Goal: Information Seeking & Learning: Check status

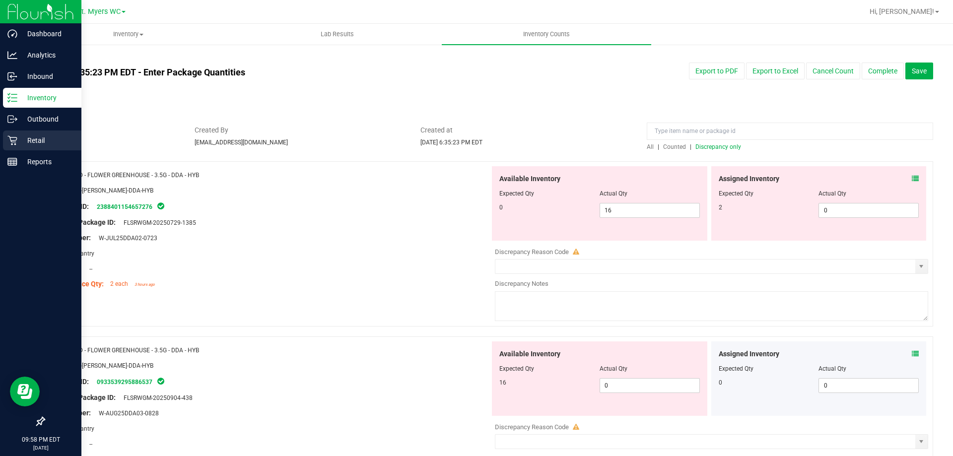
click at [54, 145] on p "Retail" at bounding box center [47, 140] width 60 height 12
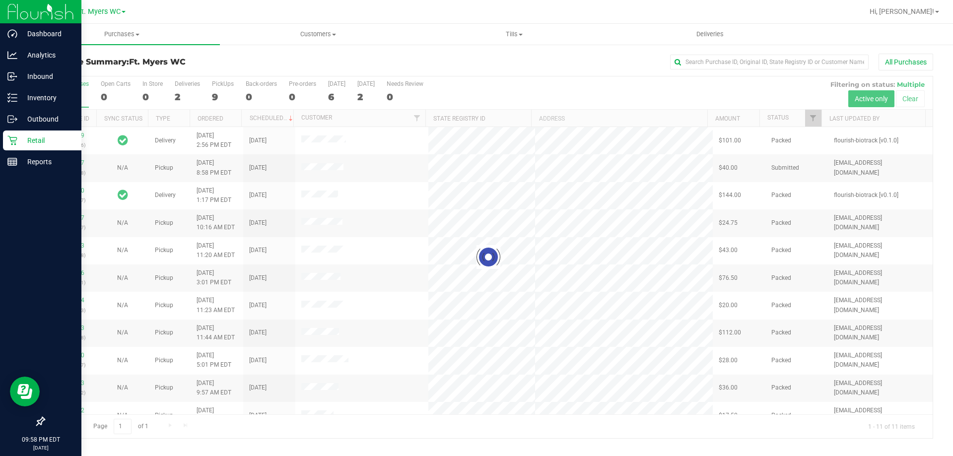
click at [220, 92] on div at bounding box center [488, 257] width 888 height 362
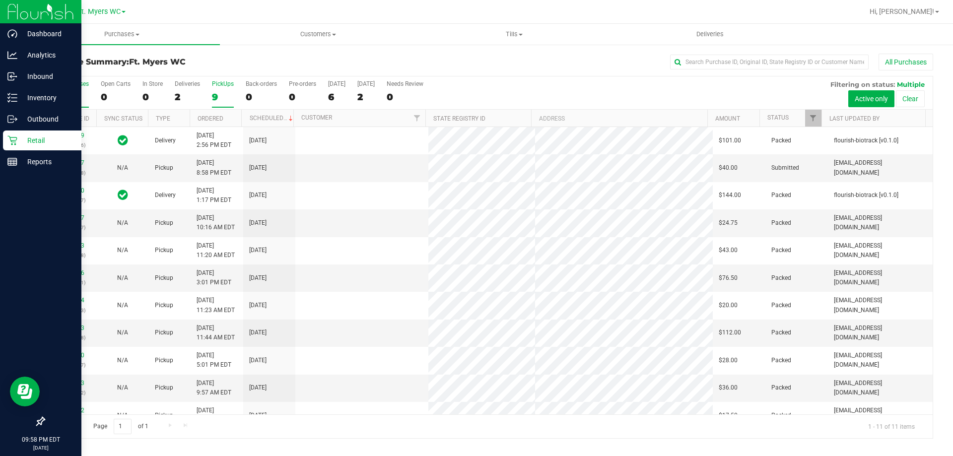
click at [221, 89] on label "PickUps 9" at bounding box center [223, 93] width 22 height 27
click at [0, 0] on input "PickUps 9" at bounding box center [0, 0] width 0 height 0
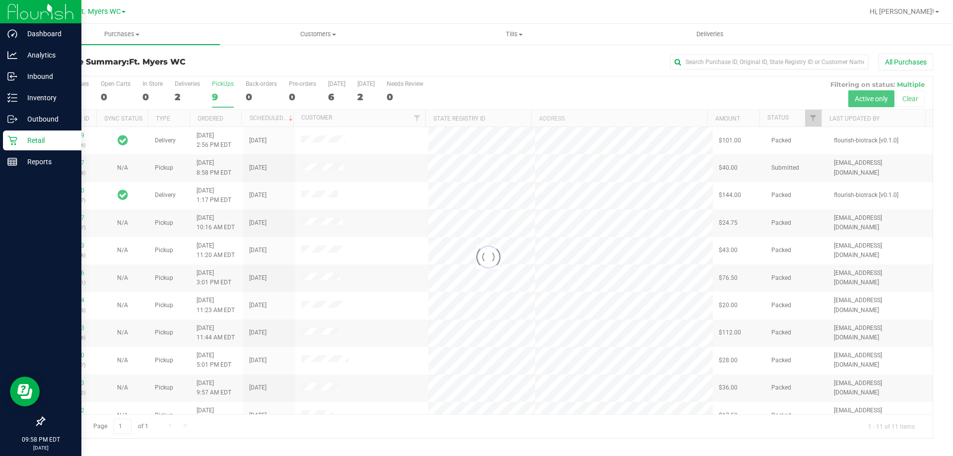
click at [220, 90] on div at bounding box center [488, 257] width 888 height 362
click at [220, 73] on div "Purchase Summary: Ft. [PERSON_NAME] All Purchases" at bounding box center [488, 65] width 889 height 22
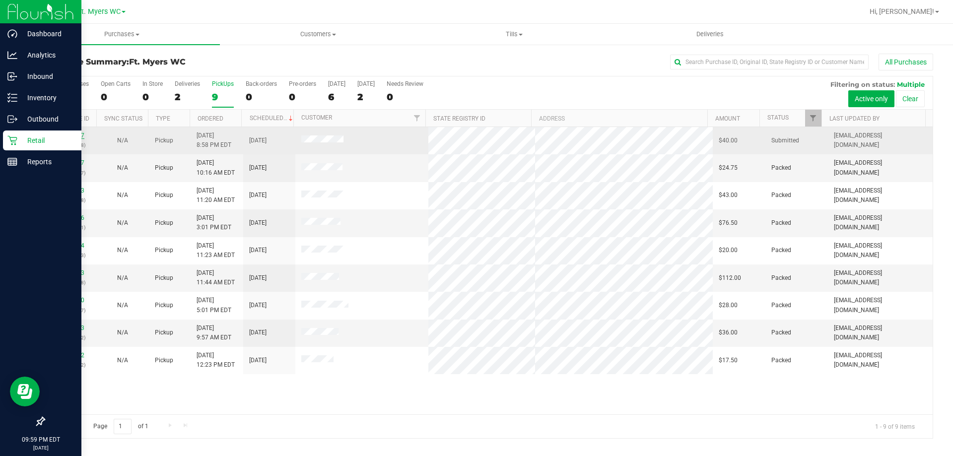
click at [77, 134] on link "12012357" at bounding box center [71, 135] width 28 height 7
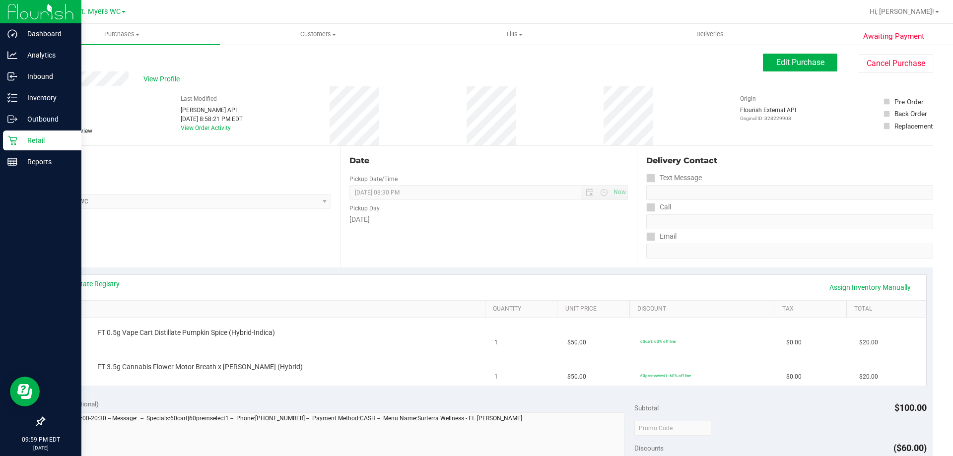
click at [45, 61] on icon at bounding box center [45, 60] width 2 height 6
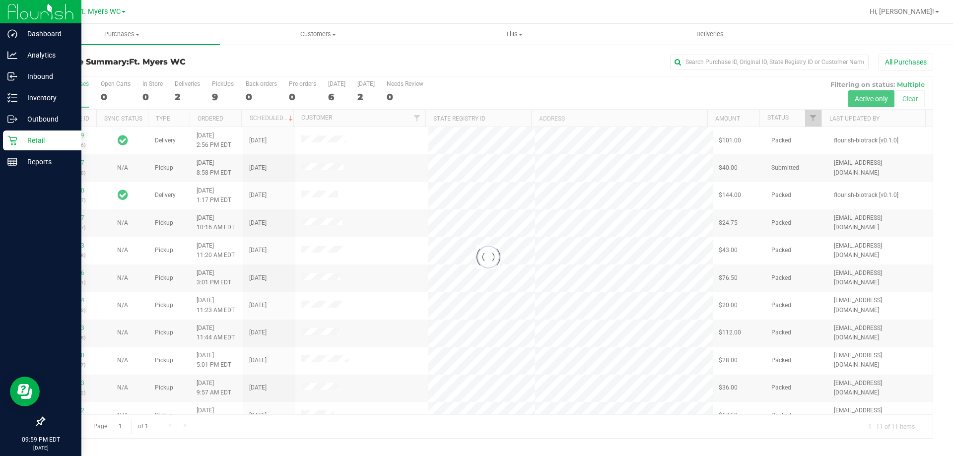
click at [215, 92] on div at bounding box center [488, 257] width 888 height 362
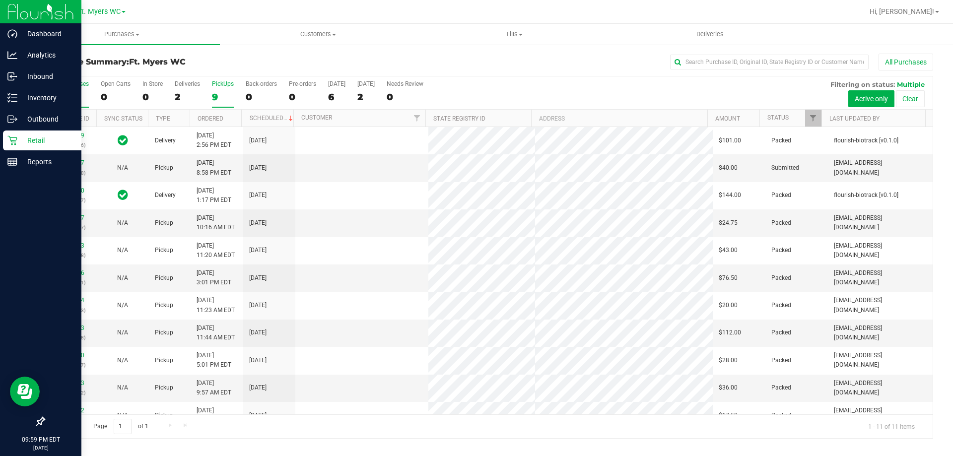
click at [218, 91] on div "9" at bounding box center [223, 96] width 22 height 11
click at [0, 0] on input "PickUps 9" at bounding box center [0, 0] width 0 height 0
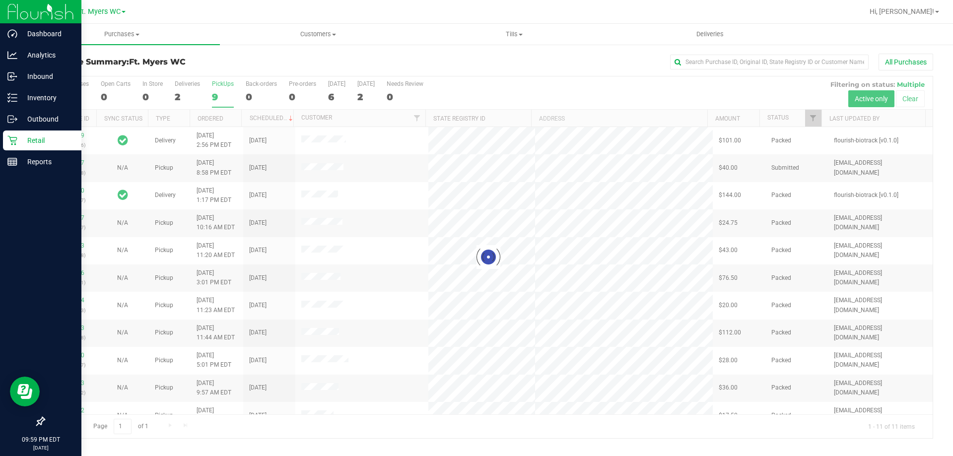
click at [218, 91] on div at bounding box center [488, 257] width 888 height 362
click at [237, 68] on div "Purchase Summary: Ft. [PERSON_NAME] All Purchases" at bounding box center [488, 65] width 889 height 22
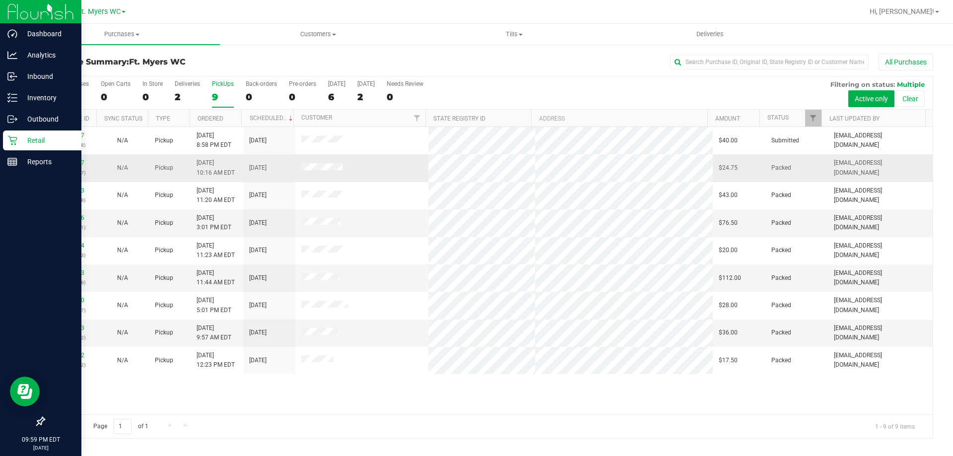
click at [391, 168] on td at bounding box center [361, 167] width 133 height 27
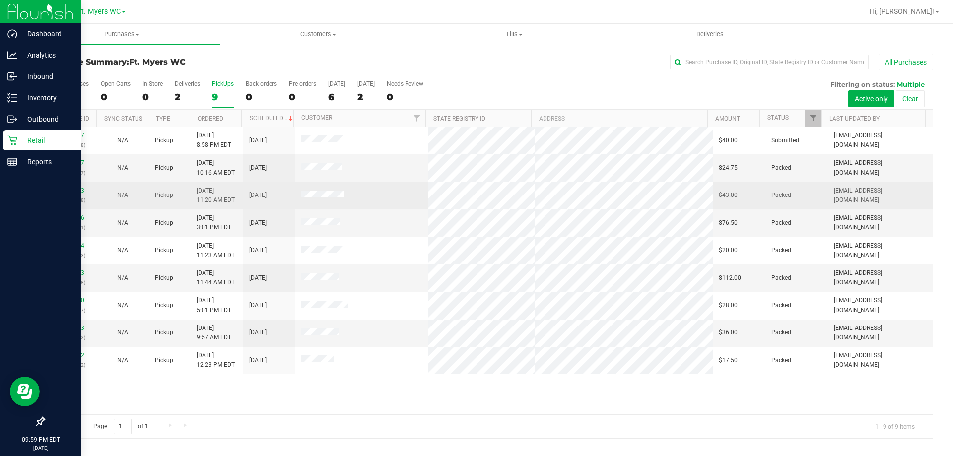
click at [384, 192] on td at bounding box center [361, 195] width 133 height 27
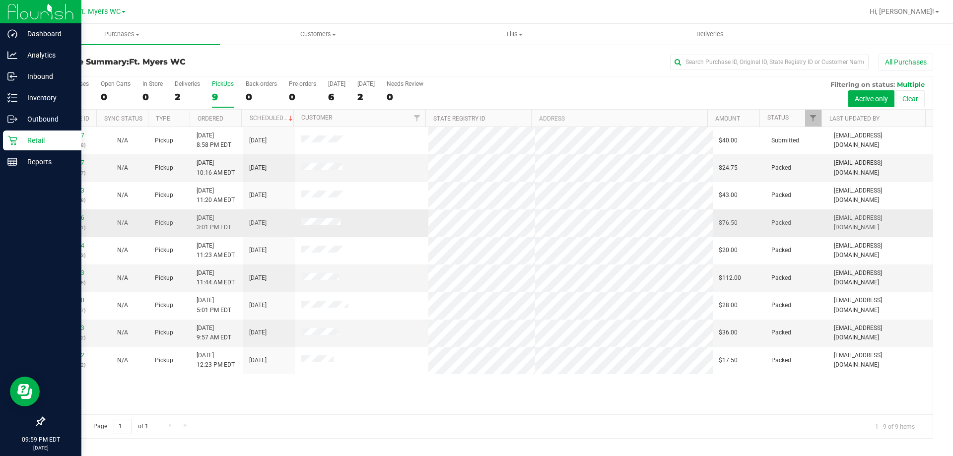
click at [370, 227] on td at bounding box center [361, 222] width 133 height 27
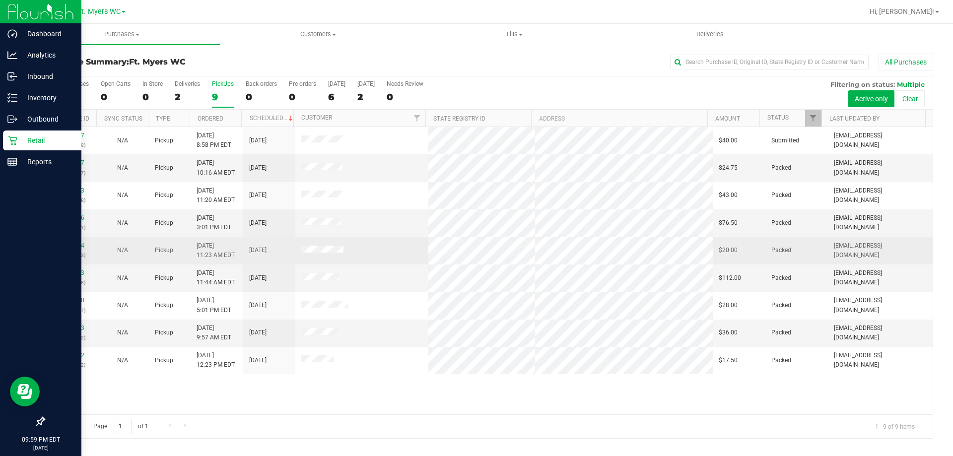
click at [365, 247] on td at bounding box center [361, 250] width 133 height 27
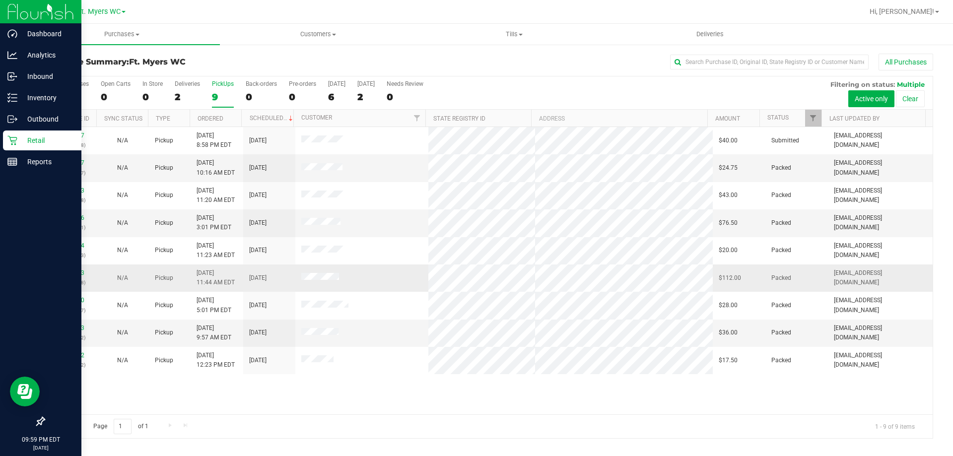
click at [361, 279] on td at bounding box center [361, 277] width 133 height 27
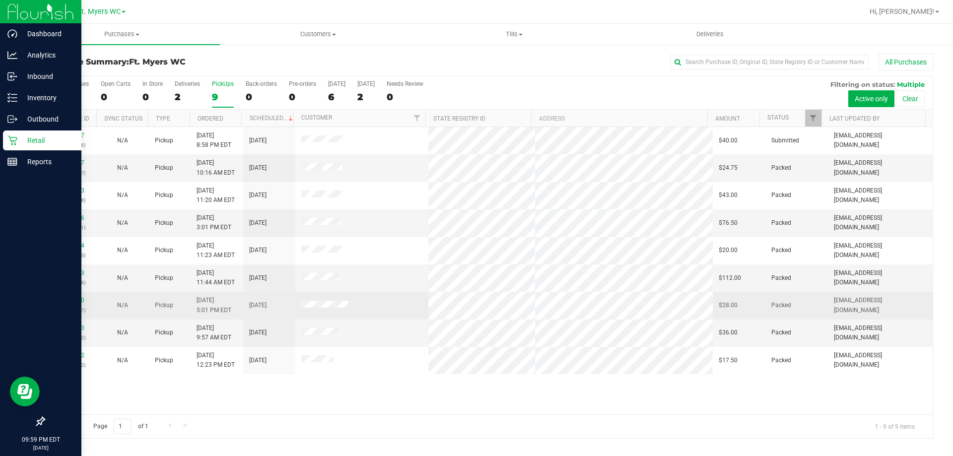
click at [361, 311] on td at bounding box center [361, 305] width 133 height 27
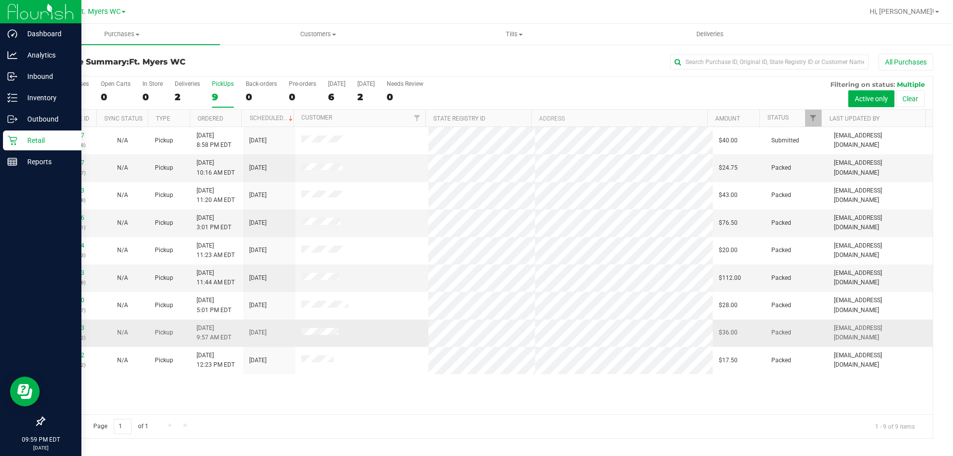
click at [362, 329] on td at bounding box center [361, 333] width 133 height 27
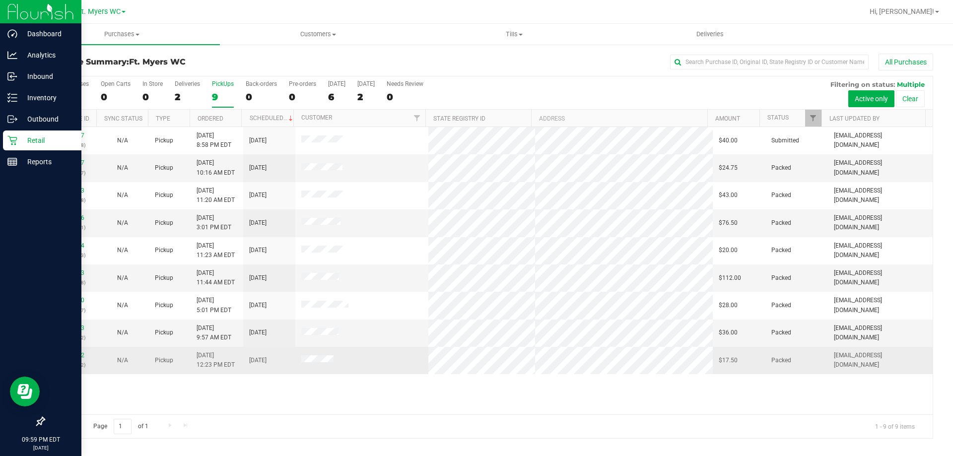
click at [362, 365] on td at bounding box center [361, 360] width 133 height 27
